Goal: Task Accomplishment & Management: Use online tool/utility

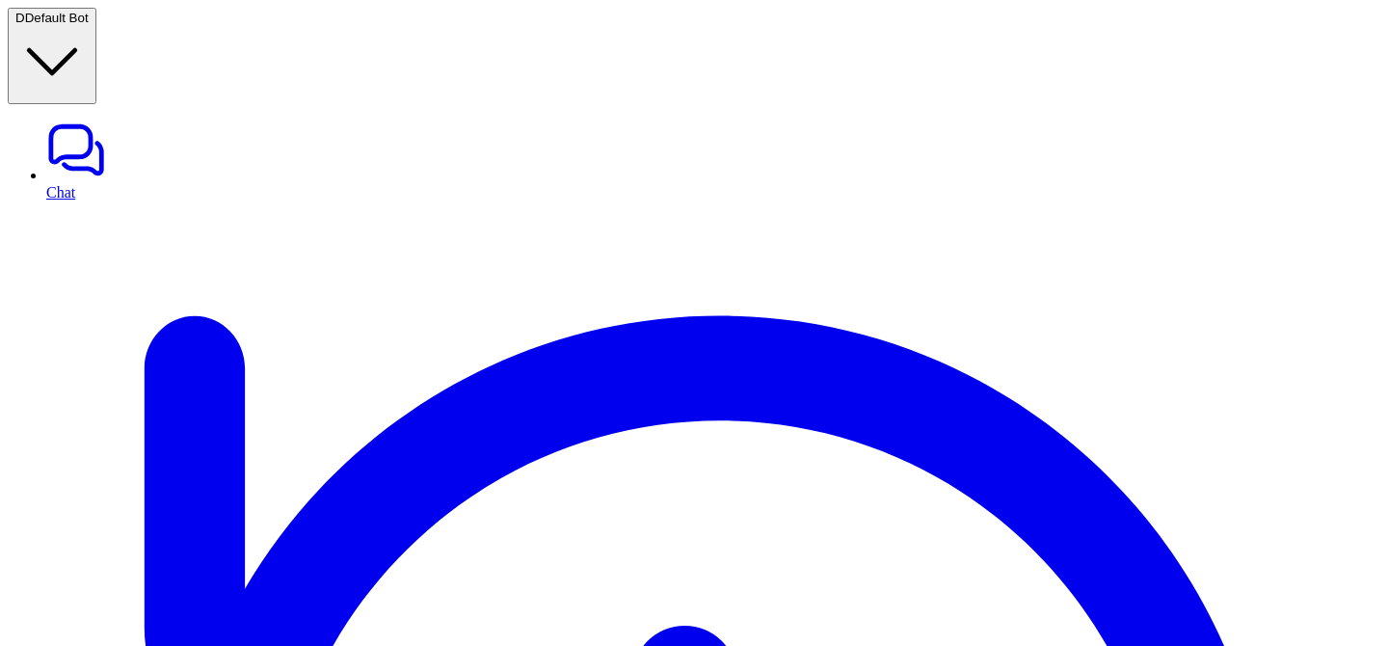
paste div
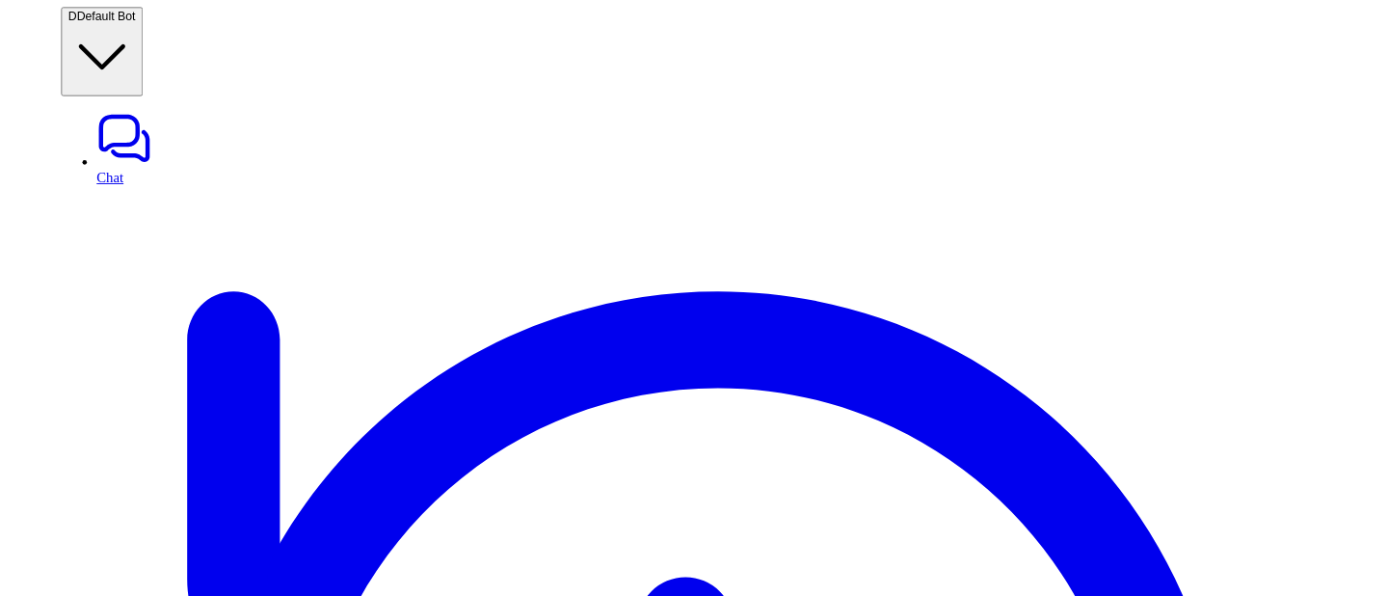
scroll to position [83, 0]
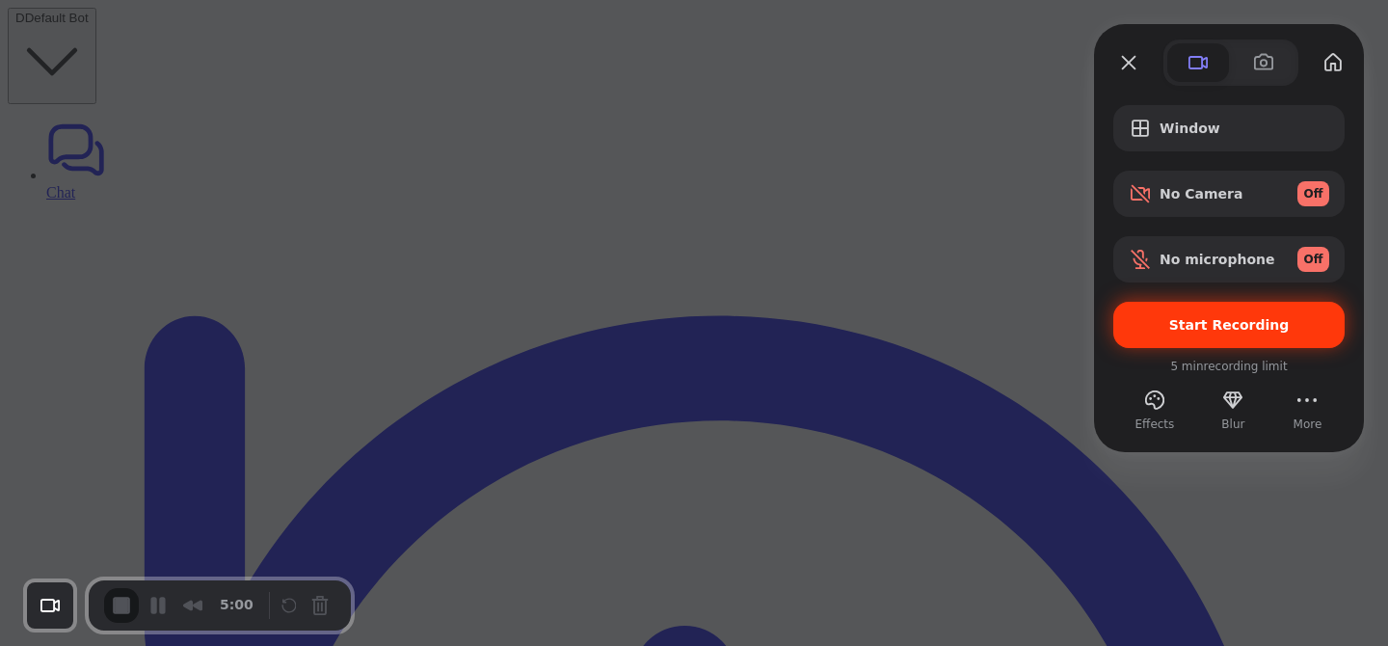
click at [1258, 318] on span "Start Recording" at bounding box center [1229, 324] width 121 height 15
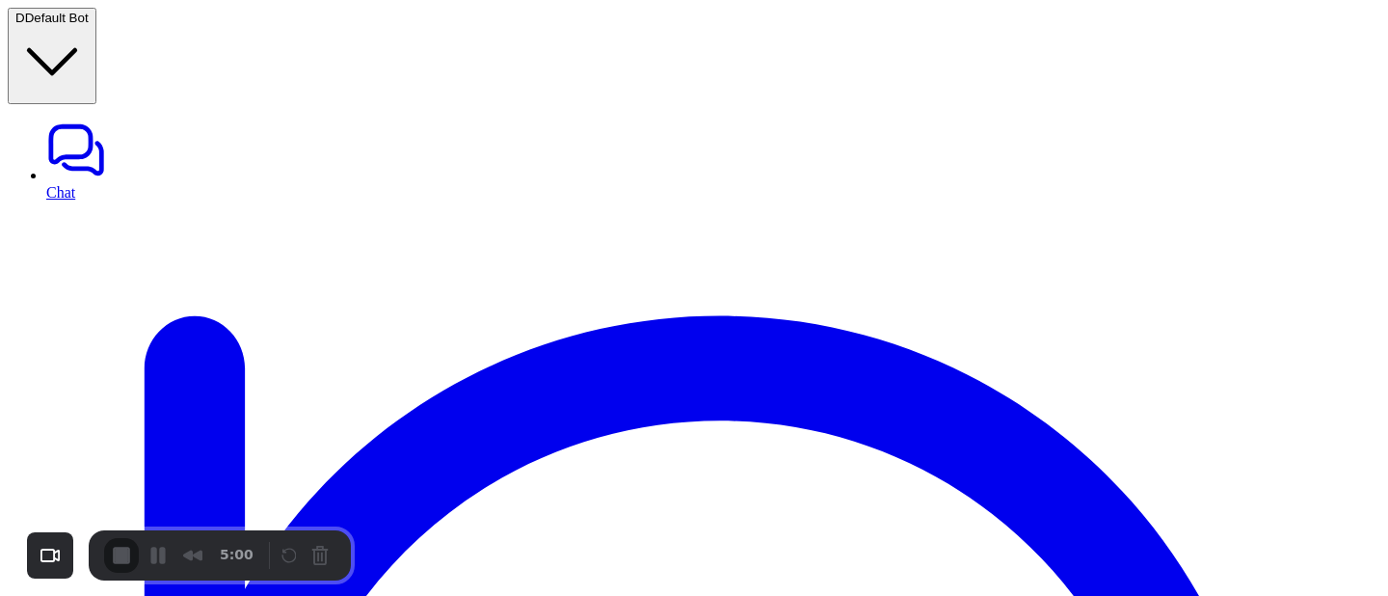
click at [680, 596] on div at bounding box center [694, 596] width 1388 height 0
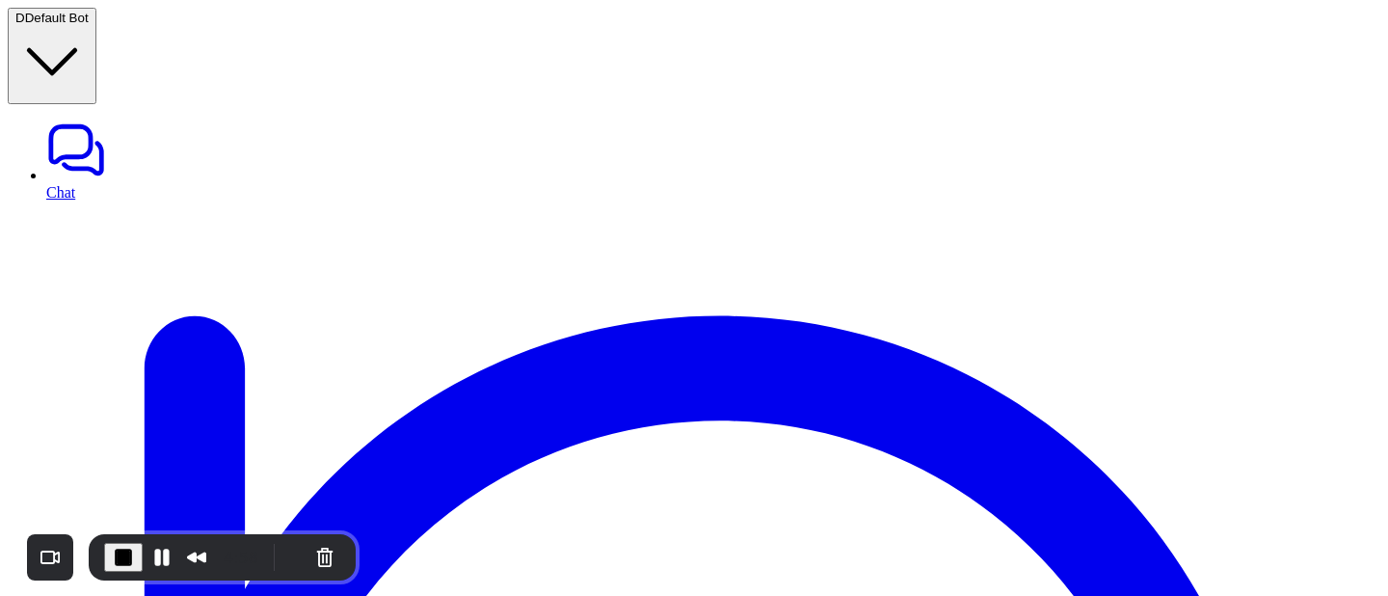
click at [284, 557] on button "Restart Recording" at bounding box center [293, 557] width 23 height 23
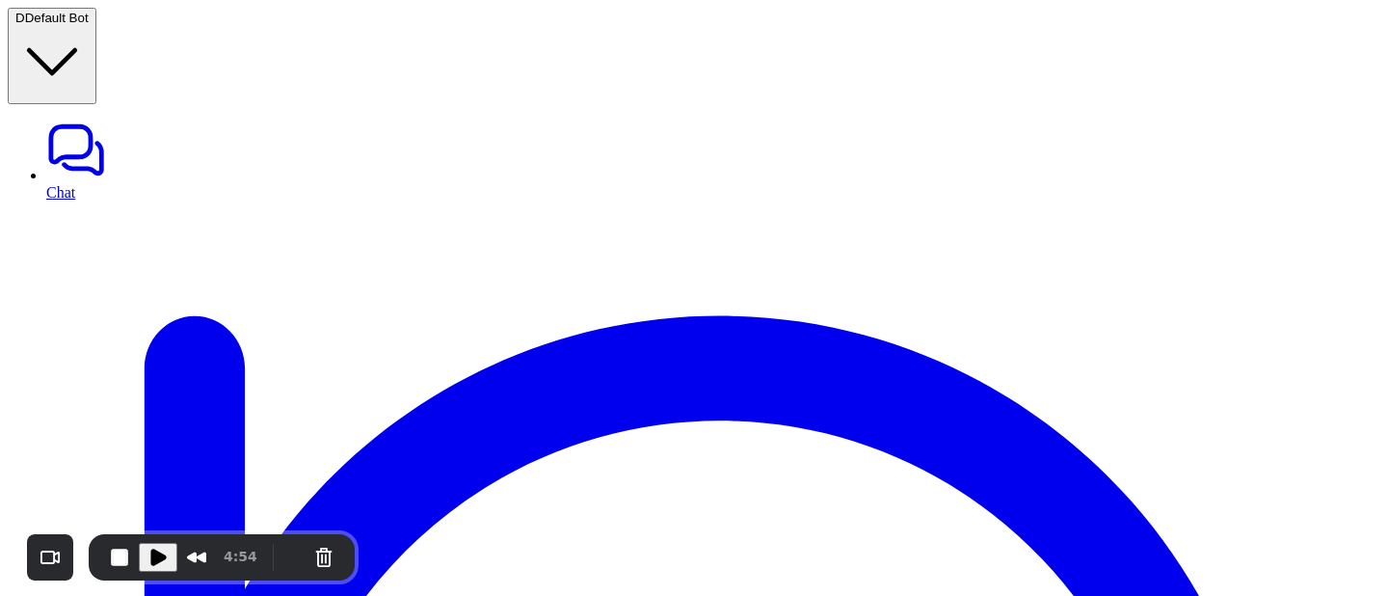
click at [437, 596] on div "Are you sure you want to restart your recording? Your current video progress wi…" at bounding box center [694, 596] width 1388 height 0
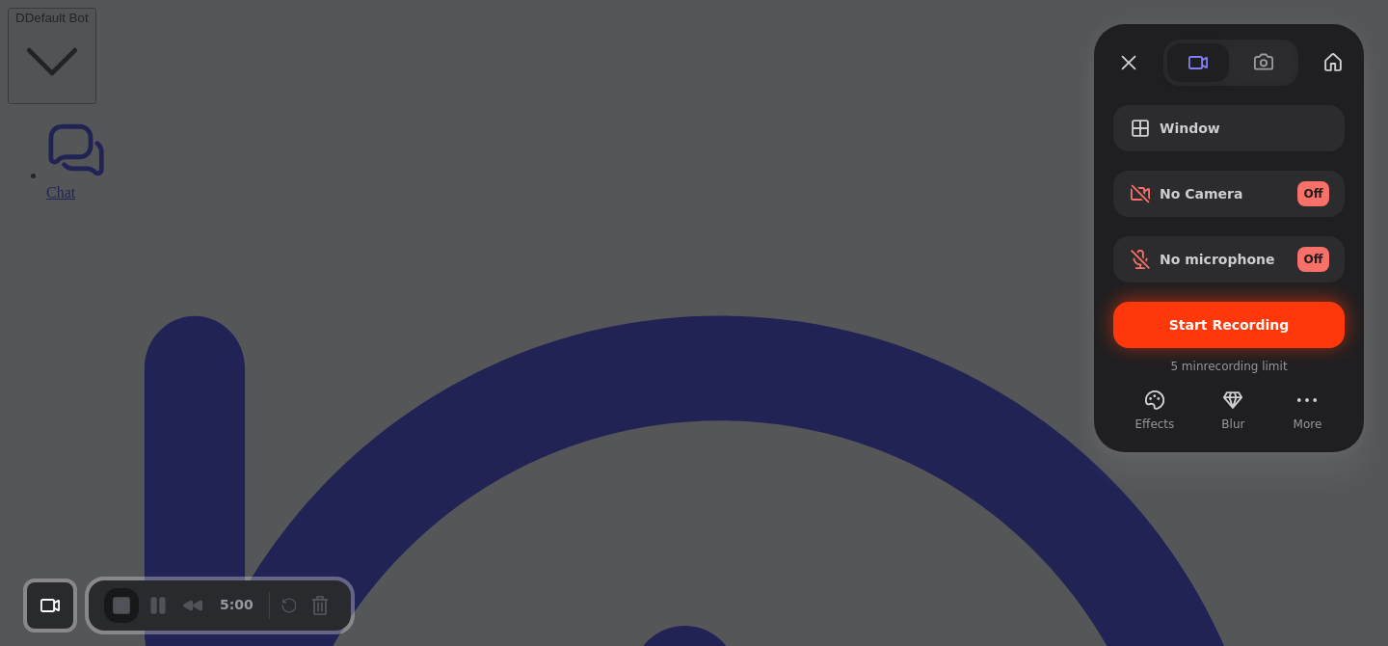
click at [1154, 324] on span "Start Recording" at bounding box center [1229, 324] width 201 height 15
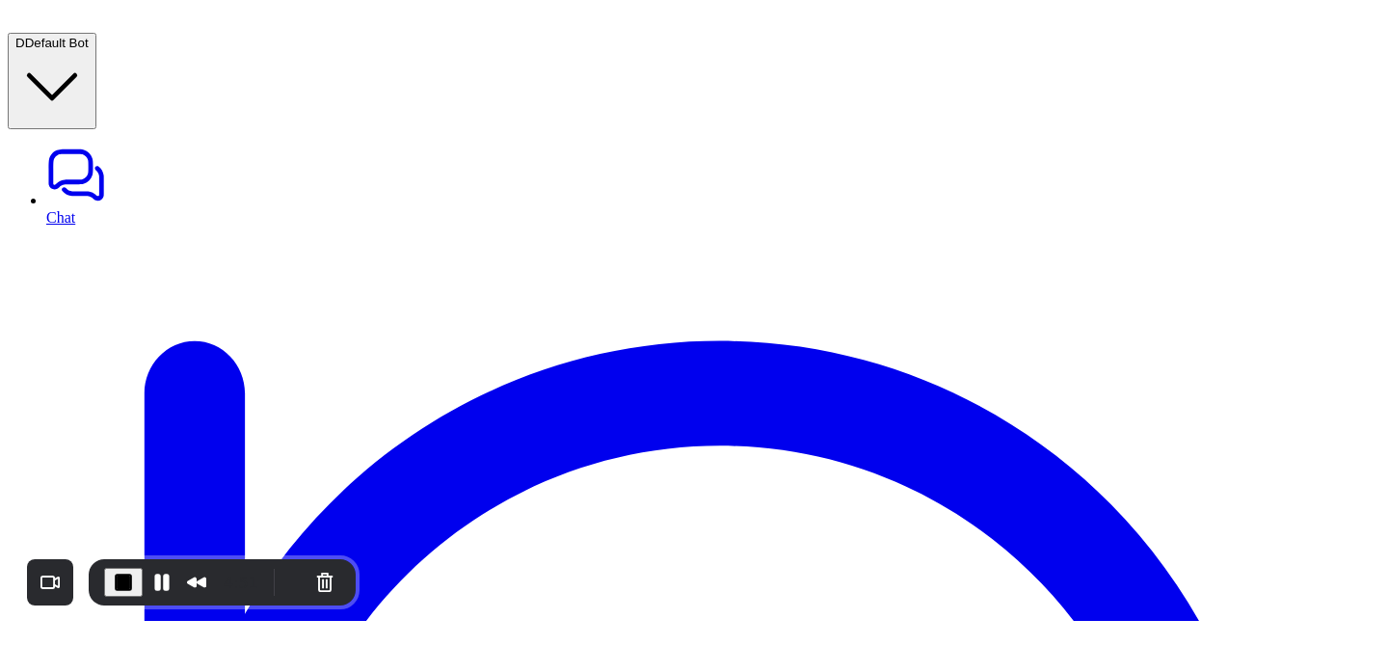
scroll to position [150, 0]
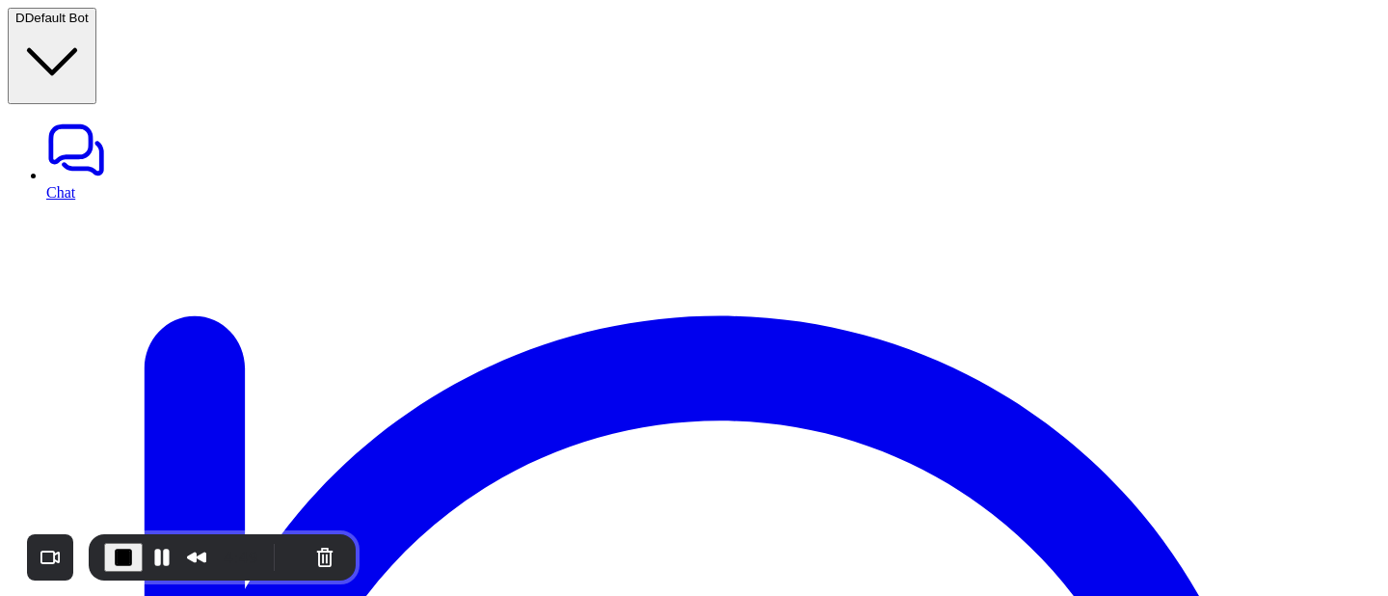
click at [125, 547] on span "End Recording" at bounding box center [123, 557] width 23 height 23
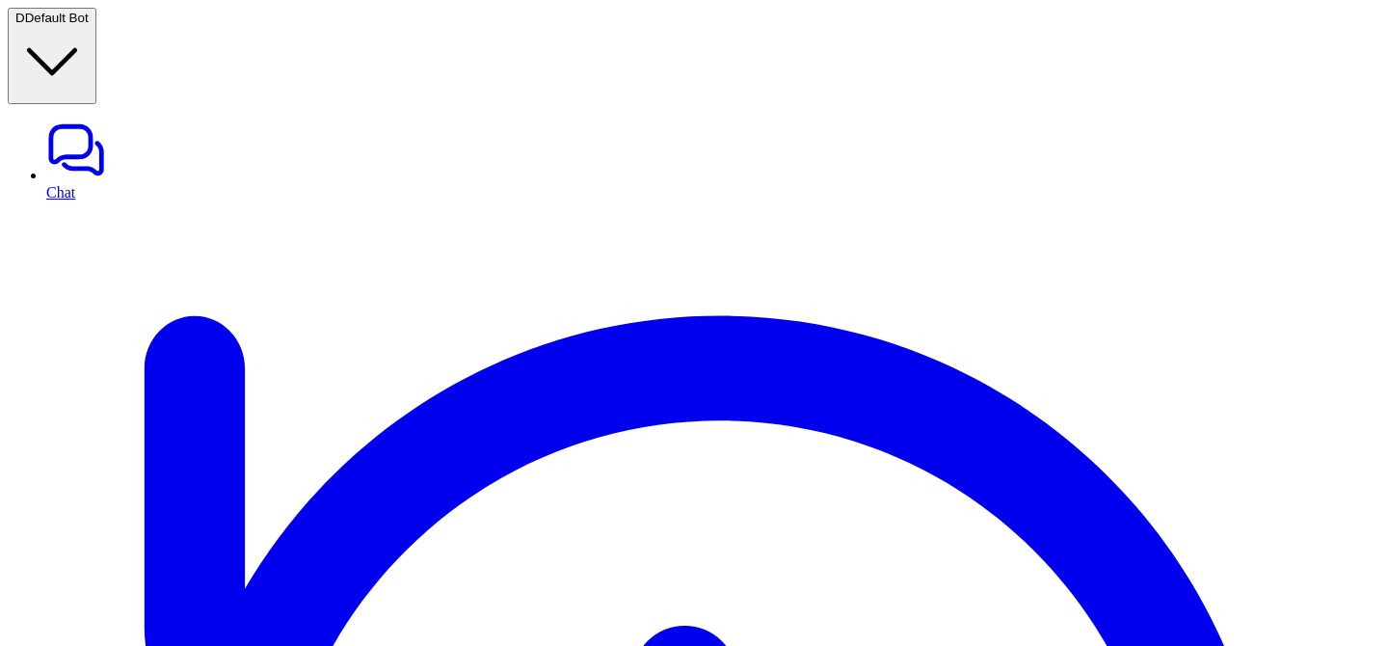
scroll to position [100, 0]
